Goal: Find specific page/section: Find specific page/section

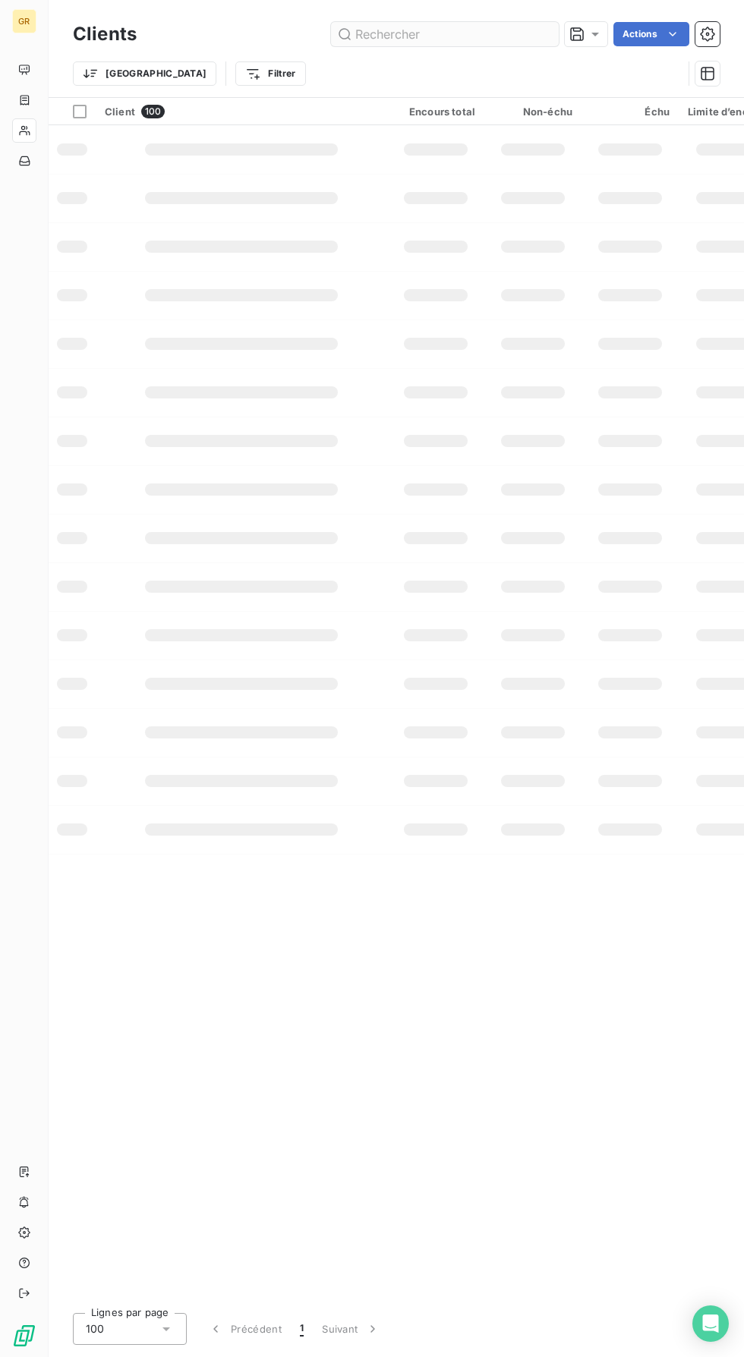
click at [461, 37] on input "text" at bounding box center [445, 34] width 228 height 24
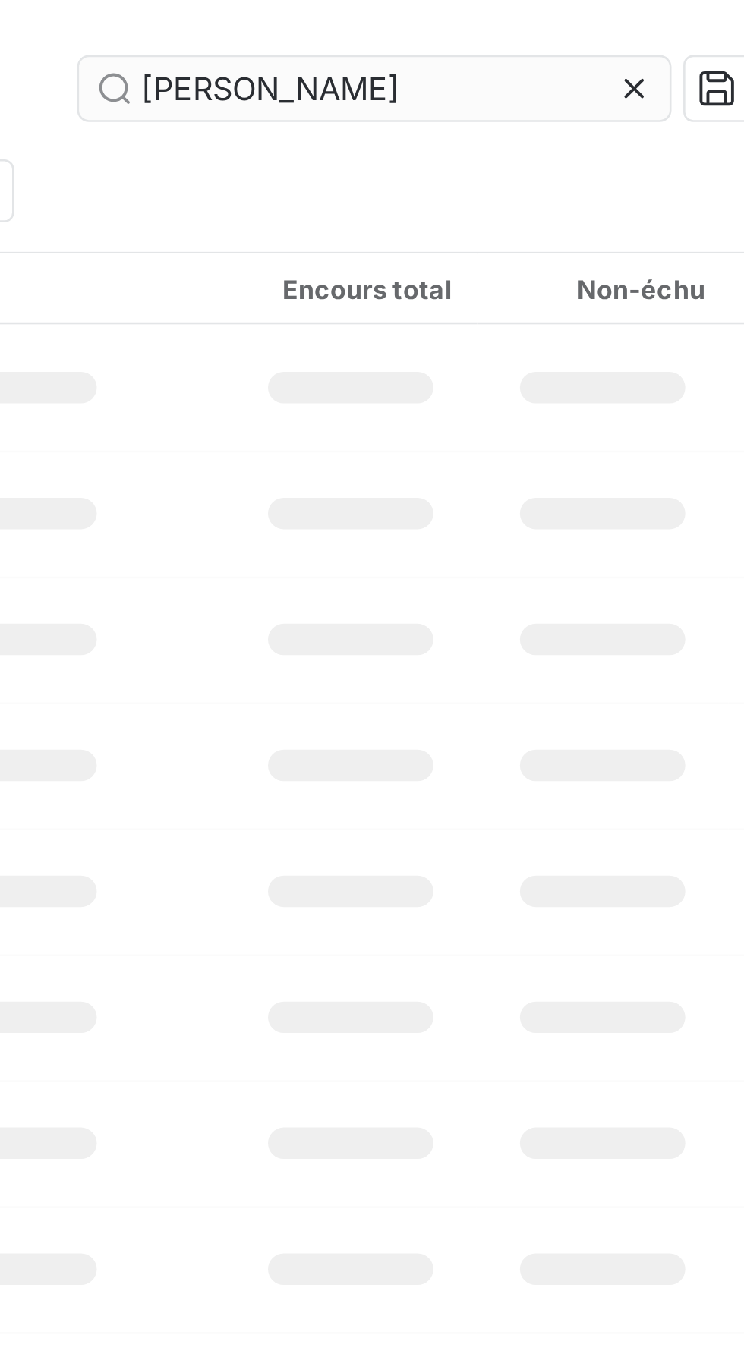
type input "BOYER"
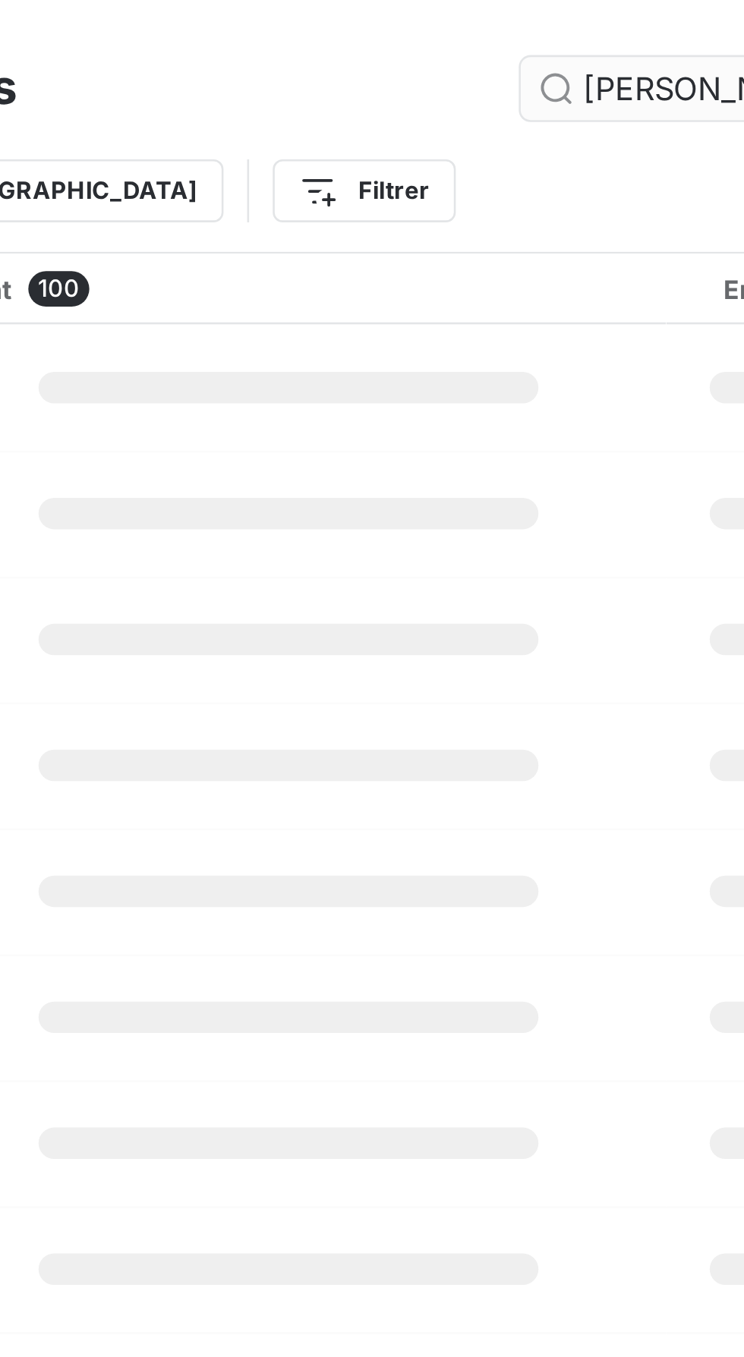
click at [407, 34] on input "BOYER" at bounding box center [445, 34] width 228 height 24
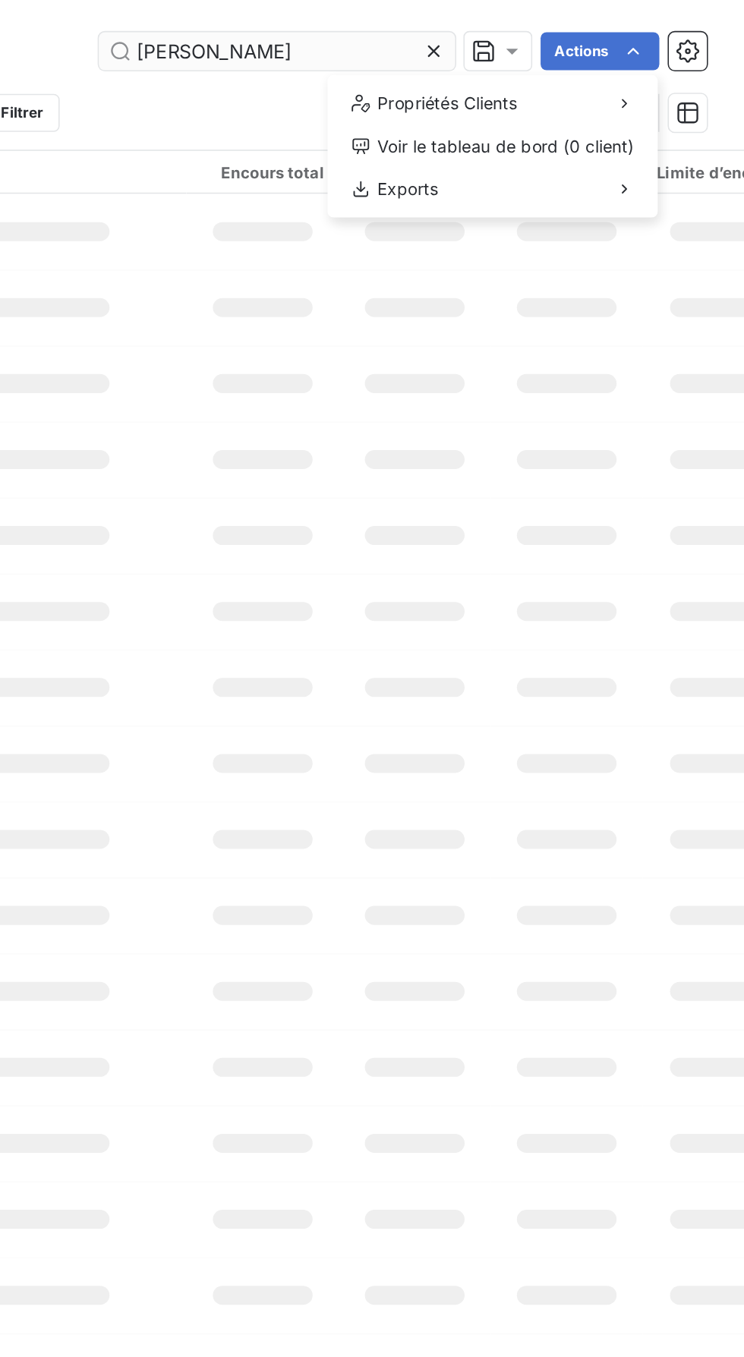
click at [682, 80] on div "Propriétés Clients" at bounding box center [583, 67] width 199 height 24
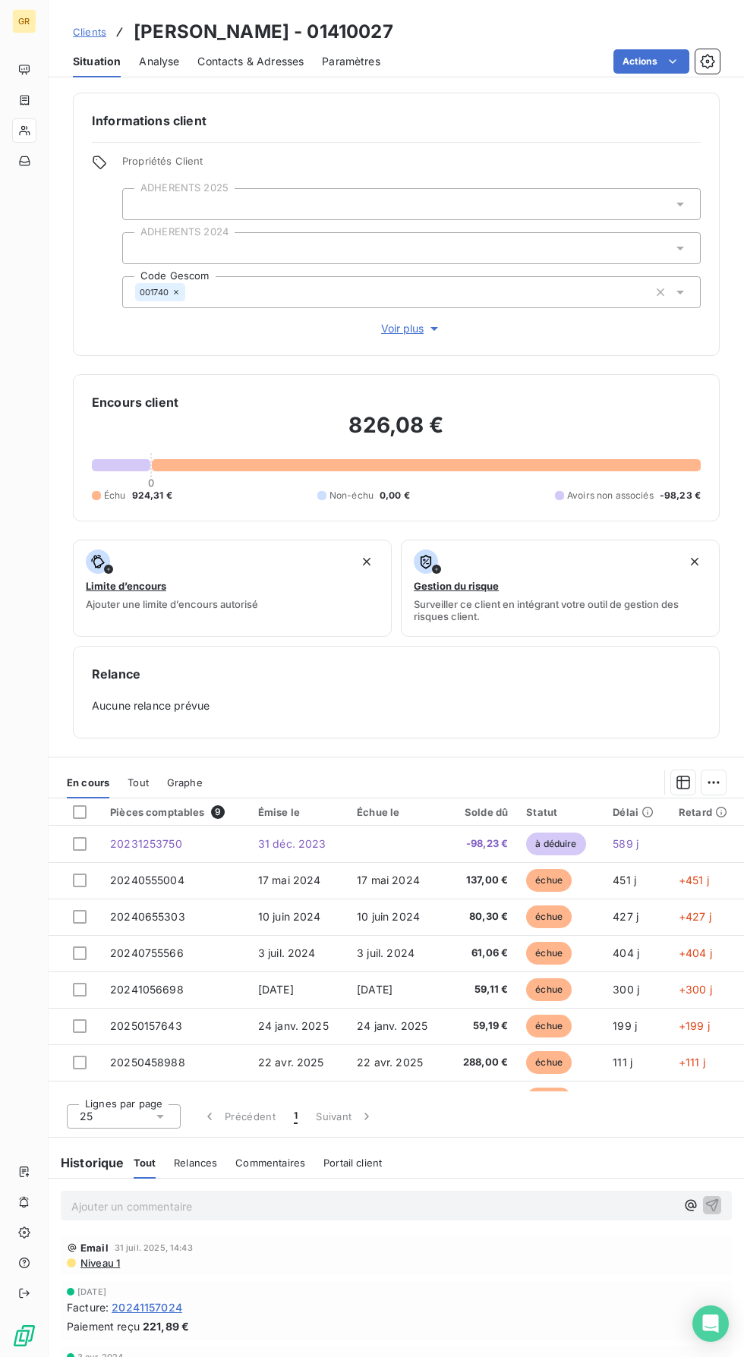
click at [100, 34] on span "Clients" at bounding box center [89, 32] width 33 height 12
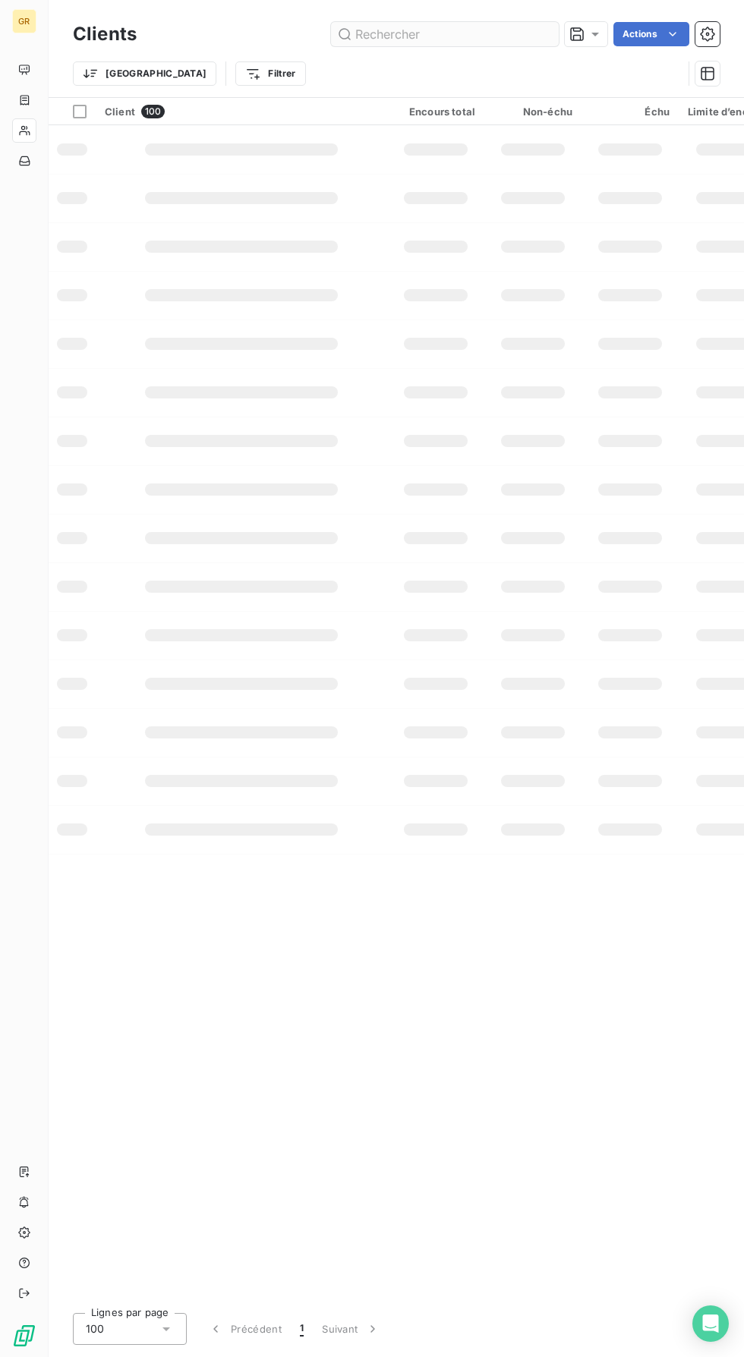
click at [470, 41] on input "text" at bounding box center [445, 34] width 228 height 24
click at [444, 27] on input "text" at bounding box center [445, 34] width 228 height 24
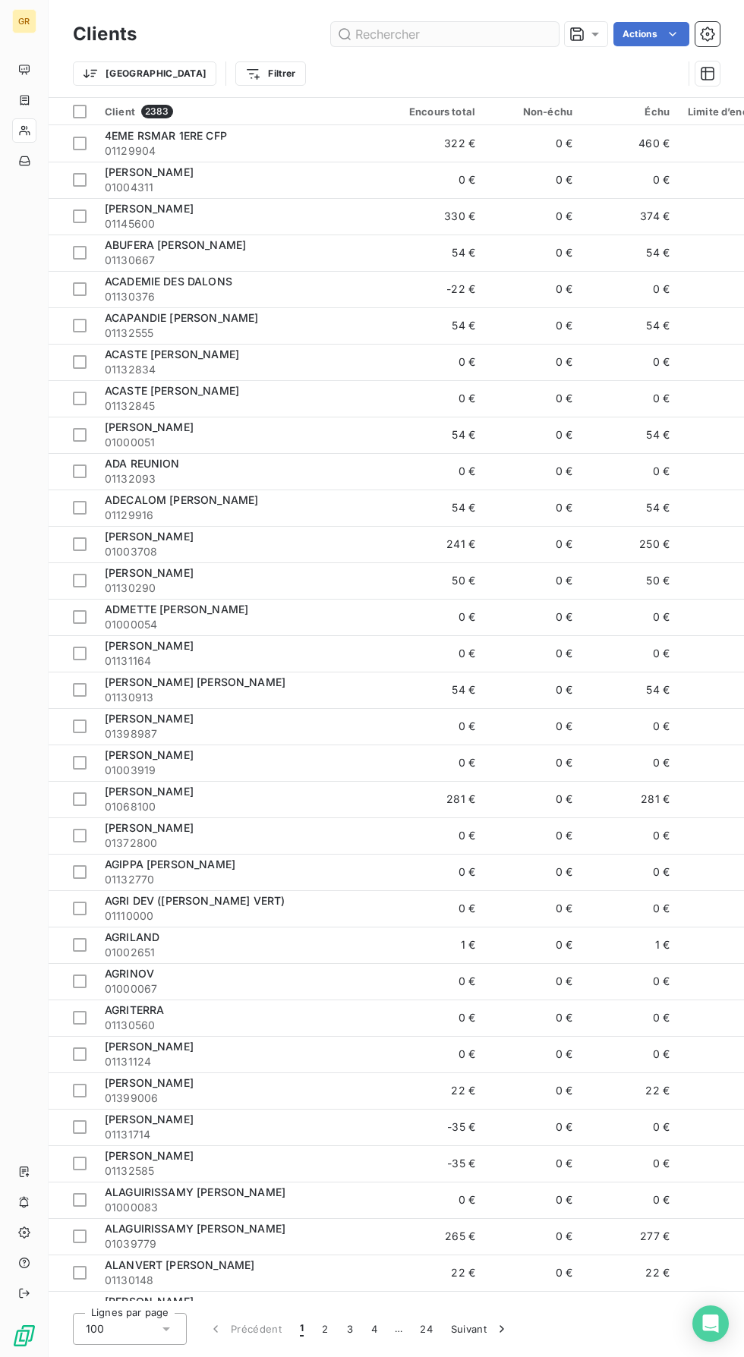
click at [414, 22] on input "text" at bounding box center [445, 34] width 228 height 24
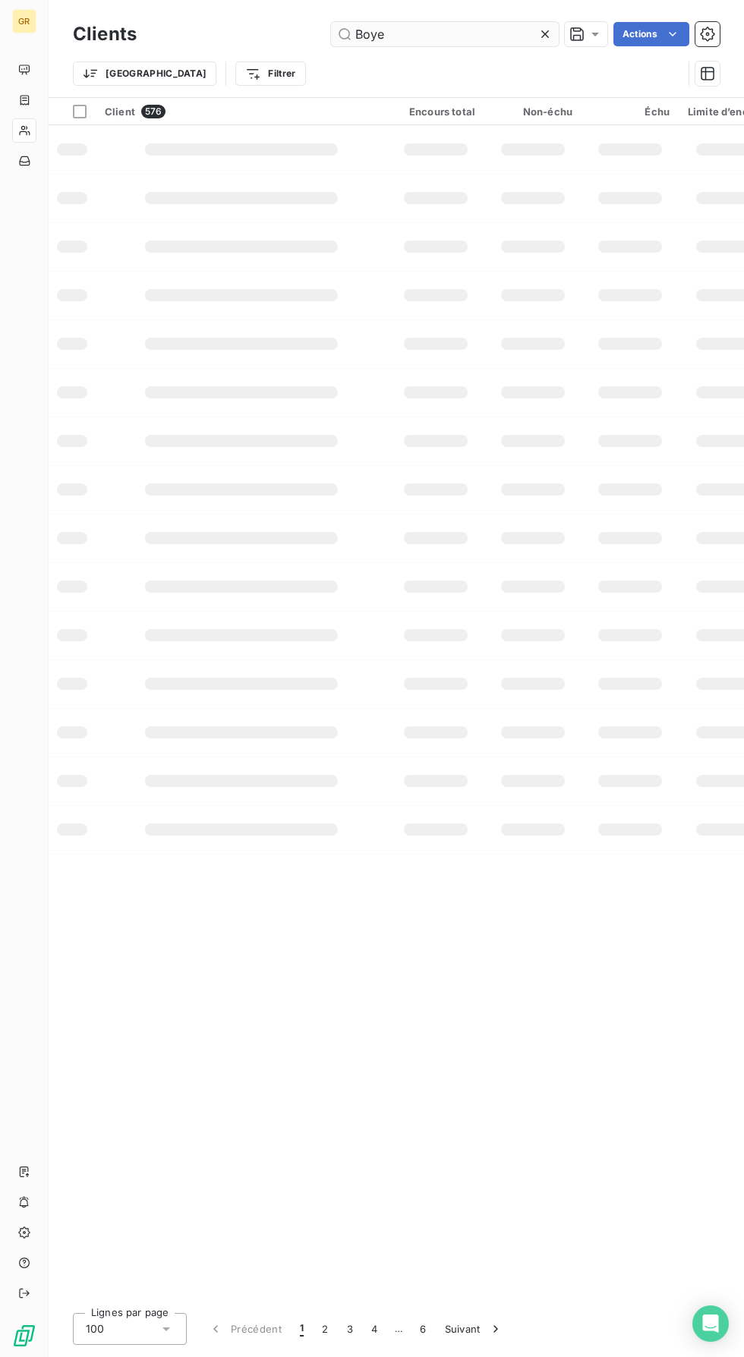
type input "[PERSON_NAME]"
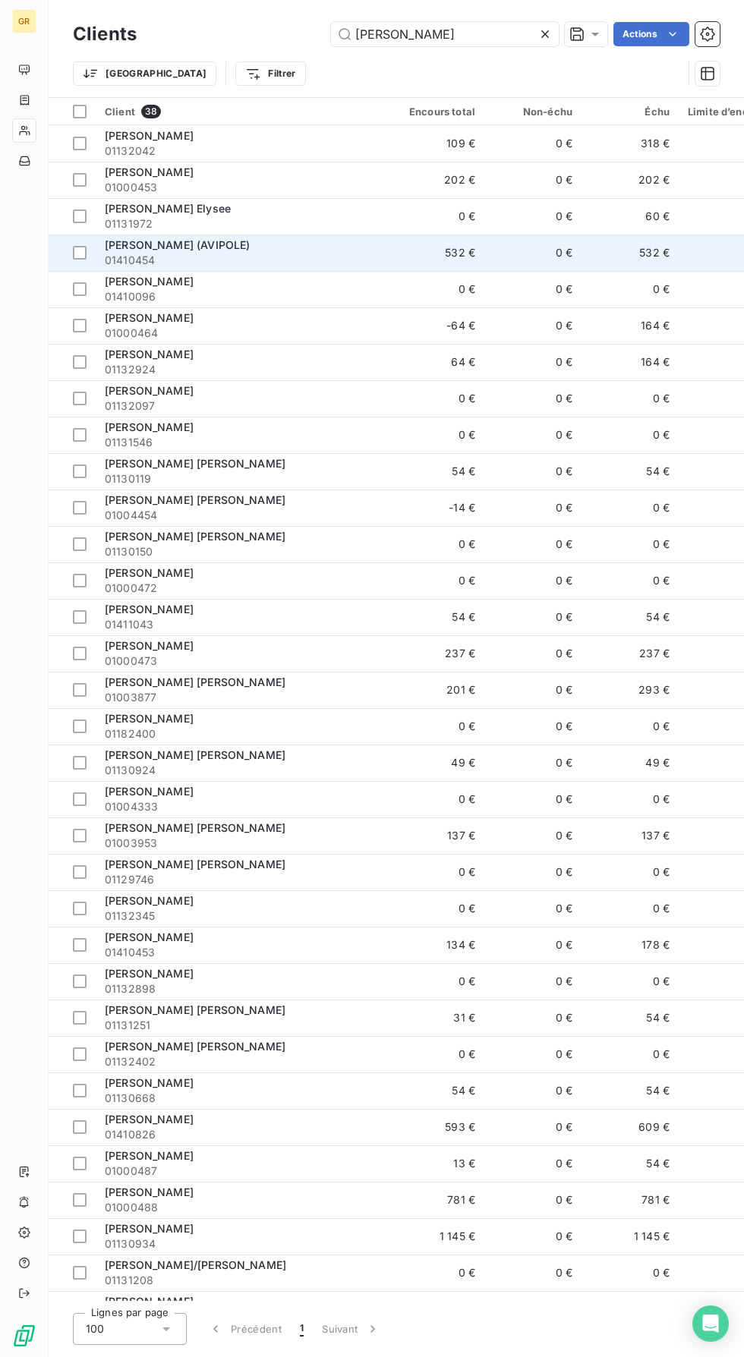
click at [370, 241] on div "[PERSON_NAME] (AVIPOLE)" at bounding box center [241, 245] width 273 height 15
